Goal: Transaction & Acquisition: Purchase product/service

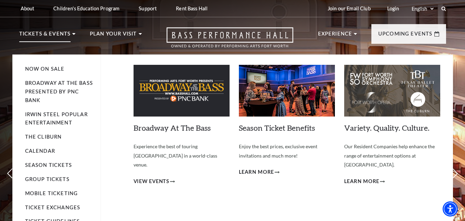
click at [64, 33] on p "Tickets & Events" at bounding box center [45, 36] width 52 height 12
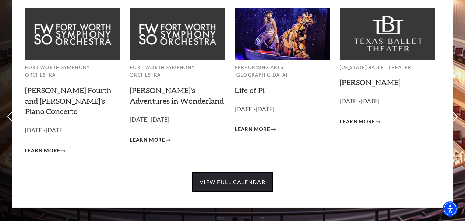
scroll to position [69, 0]
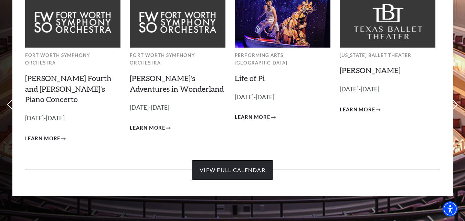
click at [231, 160] on link "View Full Calendar" at bounding box center [233, 169] width 80 height 19
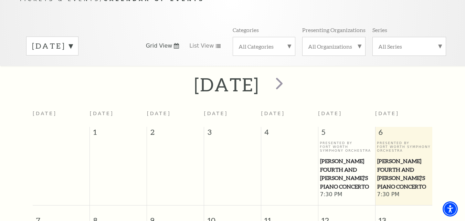
scroll to position [27, 0]
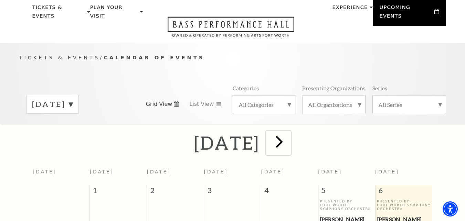
click at [289, 132] on span "next" at bounding box center [280, 142] width 20 height 20
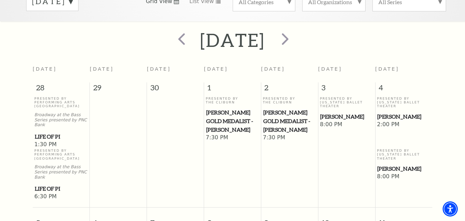
scroll to position [130, 0]
click at [295, 29] on span "next" at bounding box center [286, 38] width 20 height 20
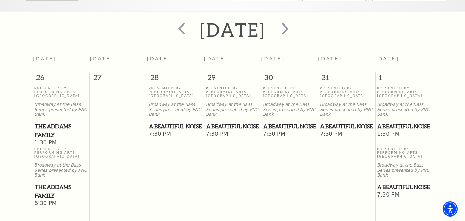
scroll to position [61, 0]
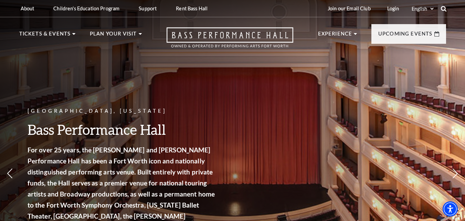
click at [442, 6] on icon at bounding box center [444, 9] width 6 height 6
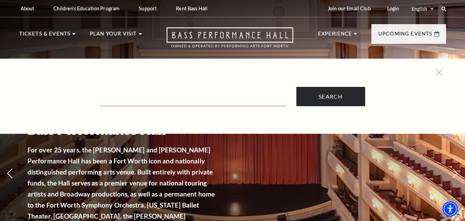
click at [177, 101] on input "Text field" at bounding box center [193, 99] width 186 height 14
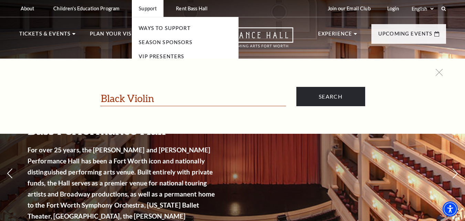
type input "Black Violin"
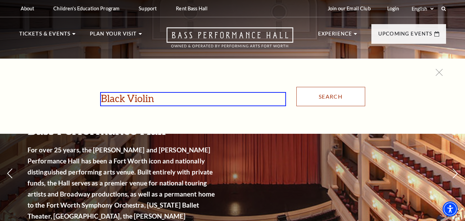
click at [315, 93] on input "Search" at bounding box center [331, 96] width 69 height 19
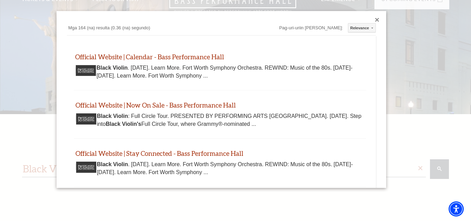
click at [174, 75] on div "Black Violin . November 4, 2025. Learn More. Fort Worth Symphony Orchestra. REW…" at bounding box center [220, 72] width 284 height 16
click at [120, 76] on div "Black Violin . November 4, 2025. Learn More. Fort Worth Symphony Orchestra. REW…" at bounding box center [220, 72] width 284 height 16
click at [145, 57] on link "Official Website | Calendar - Bass Performance Hall" at bounding box center [149, 57] width 149 height 8
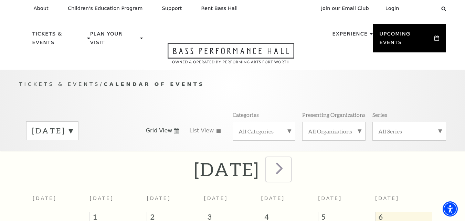
click at [289, 164] on span "next" at bounding box center [280, 168] width 20 height 20
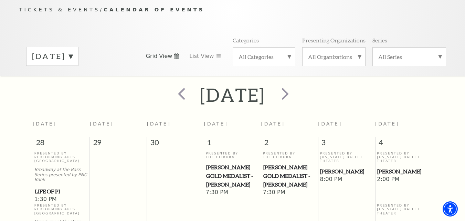
scroll to position [95, 0]
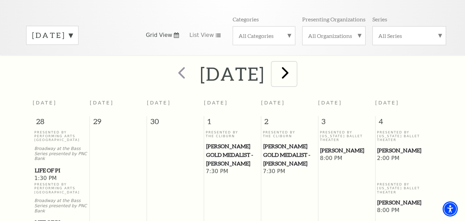
click at [295, 69] on span "next" at bounding box center [286, 73] width 20 height 20
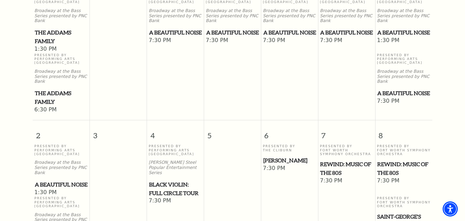
scroll to position [268, 0]
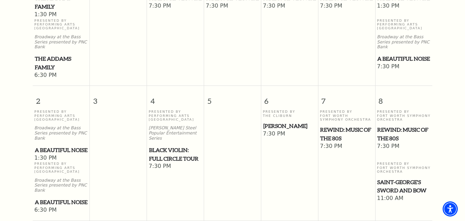
click at [166, 146] on span "Black Violin: Full Circle Tour" at bounding box center [175, 154] width 53 height 17
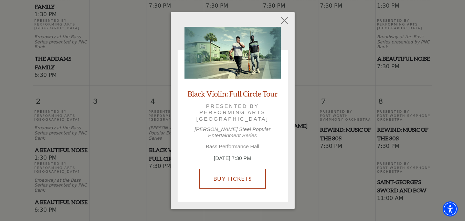
click at [229, 177] on link "Buy Tickets" at bounding box center [232, 178] width 66 height 19
